Goal: Information Seeking & Learning: Check status

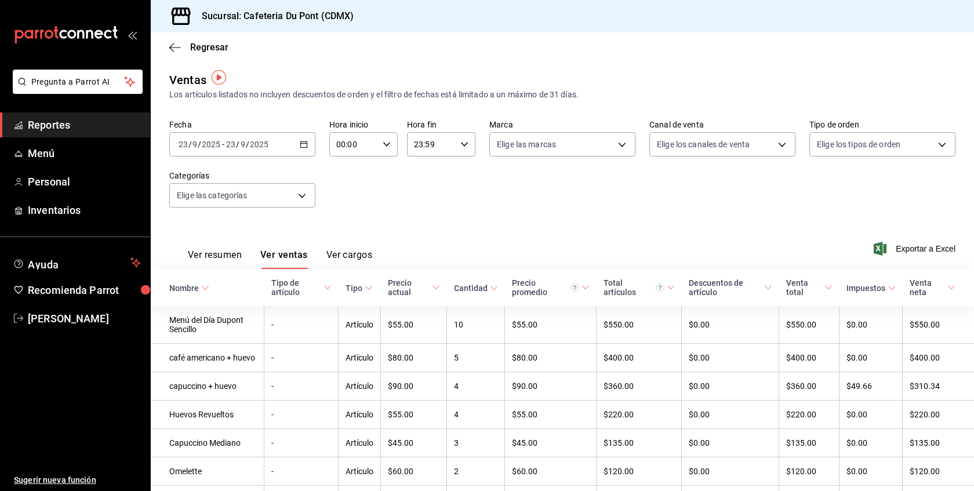
scroll to position [3, 0]
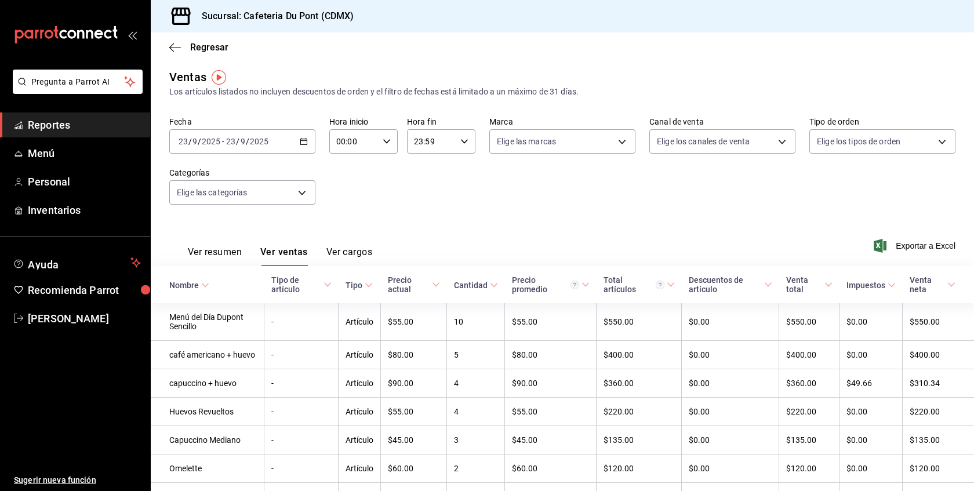
click at [53, 127] on span "Reportes" at bounding box center [84, 125] width 113 height 16
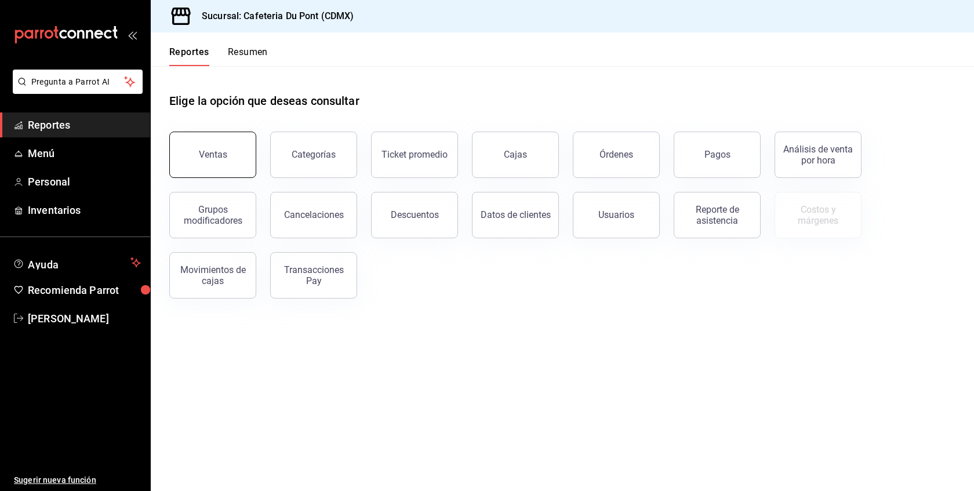
click at [205, 142] on button "Ventas" at bounding box center [212, 155] width 87 height 46
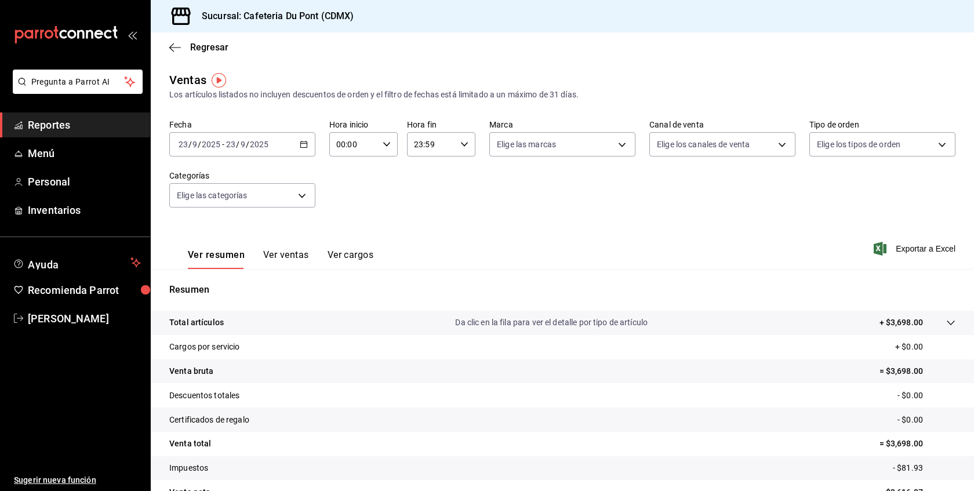
click at [89, 126] on span "Reportes" at bounding box center [84, 125] width 113 height 16
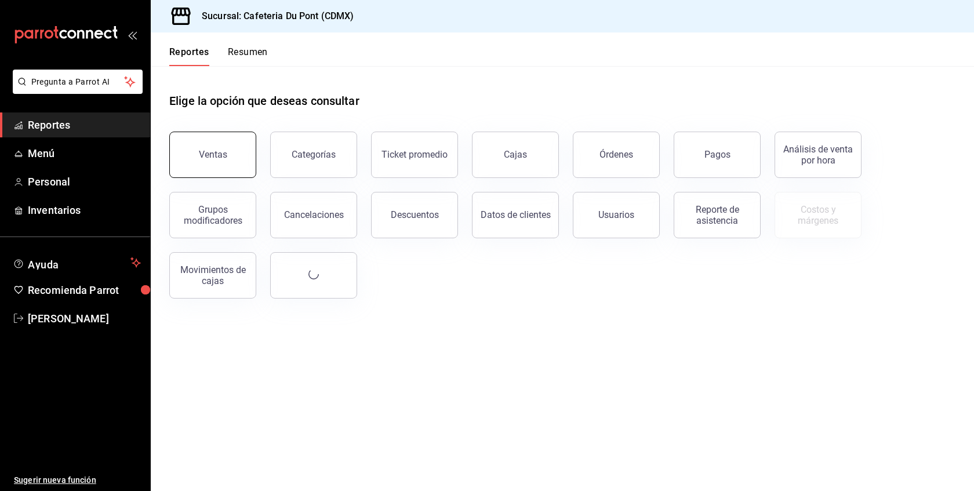
click at [210, 151] on div "Ventas" at bounding box center [213, 154] width 28 height 11
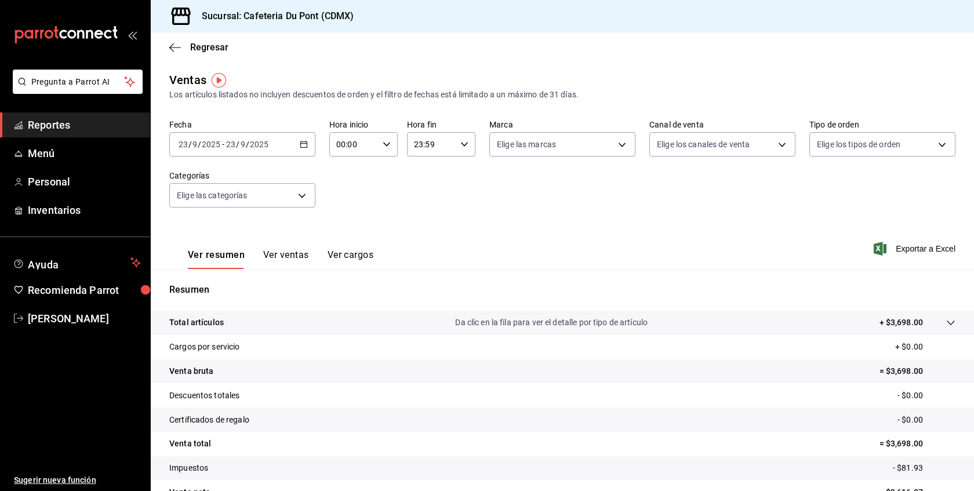
click at [265, 151] on div "[DATE] [DATE] - [DATE] [DATE]" at bounding box center [242, 144] width 146 height 24
click at [252, 183] on span "Hoy" at bounding box center [224, 179] width 90 height 12
click at [289, 260] on button "Ver ventas" at bounding box center [286, 259] width 46 height 20
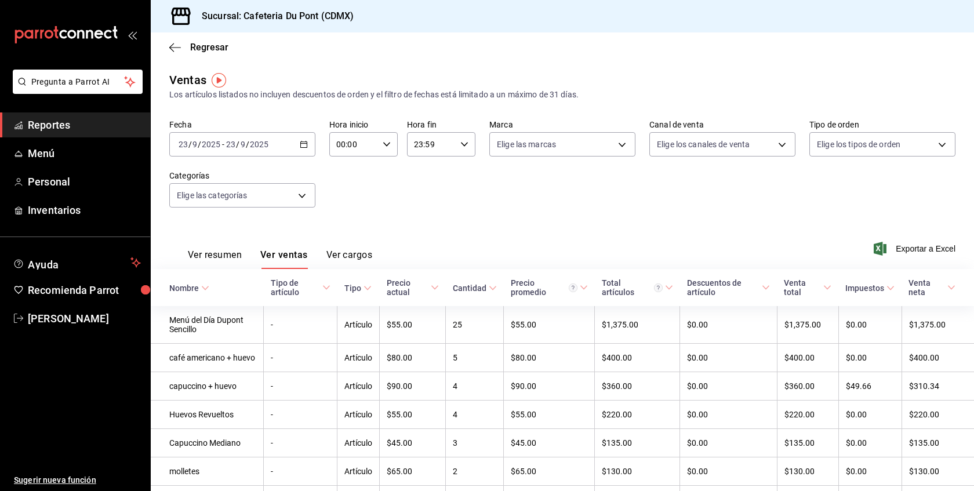
click at [204, 253] on button "Ver resumen" at bounding box center [215, 259] width 54 height 20
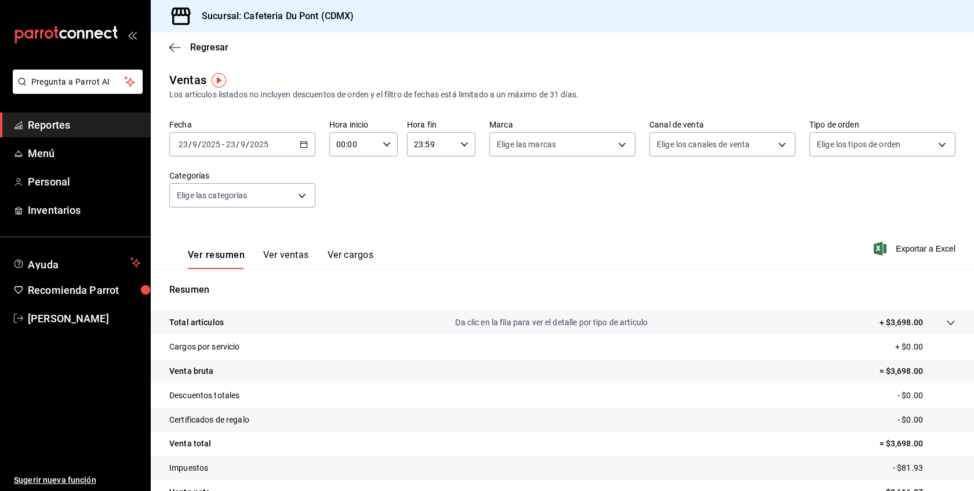
click at [99, 121] on span "Reportes" at bounding box center [84, 125] width 113 height 16
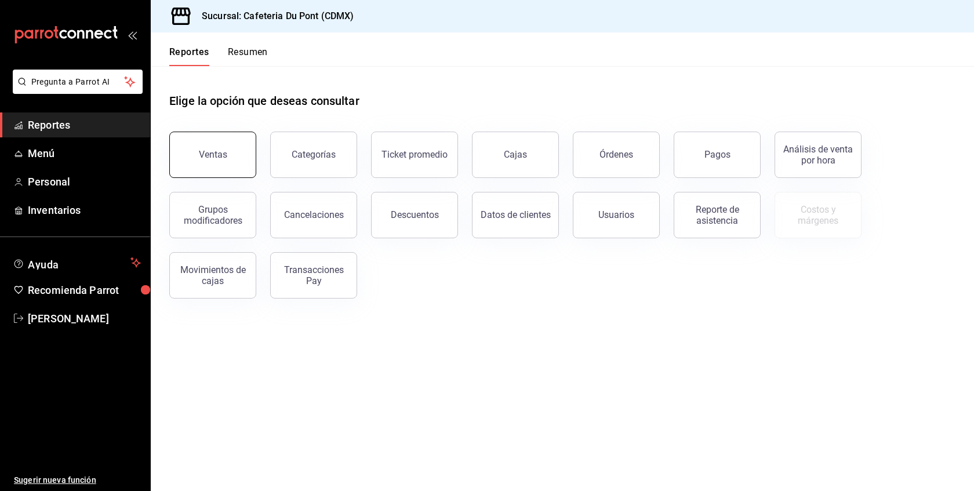
click at [252, 158] on div "Ventas" at bounding box center [205, 148] width 101 height 60
click at [239, 155] on button "Ventas" at bounding box center [212, 155] width 87 height 46
